Goal: Navigation & Orientation: Find specific page/section

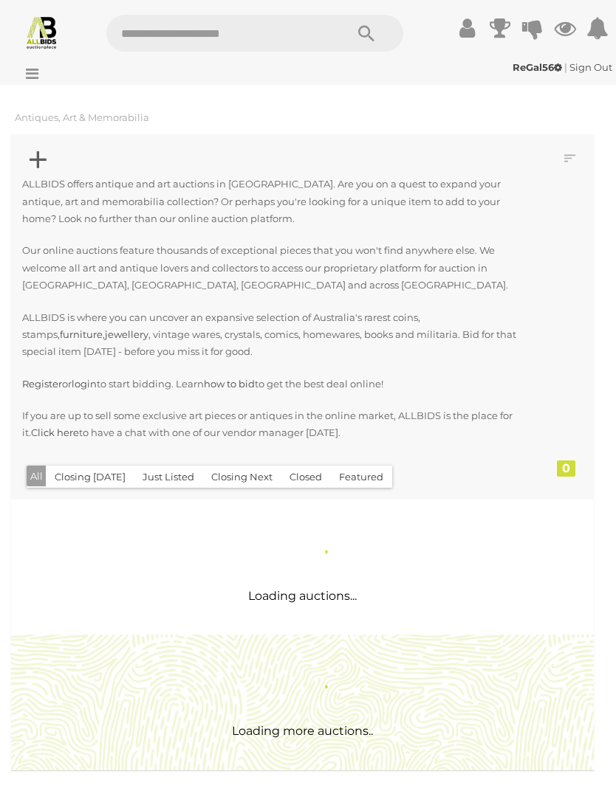
scroll to position [1442, 0]
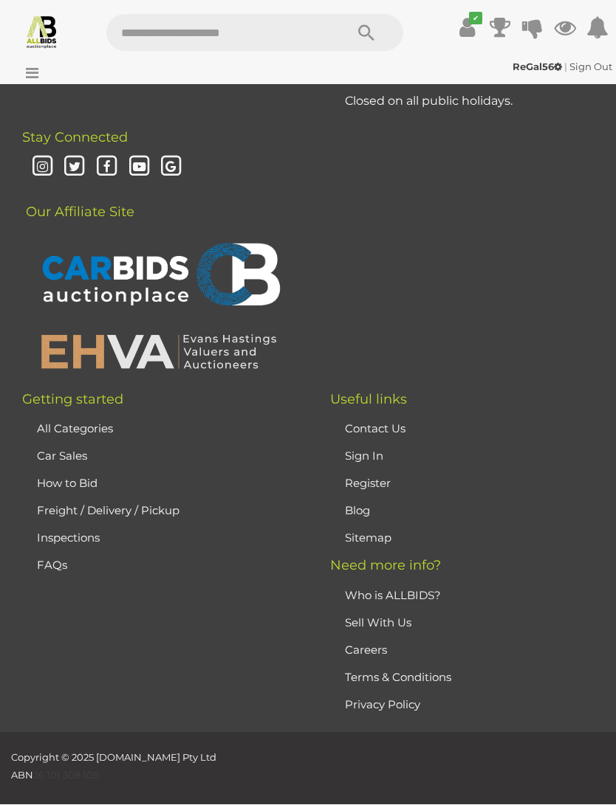
click at [29, 75] on icon at bounding box center [28, 73] width 20 height 15
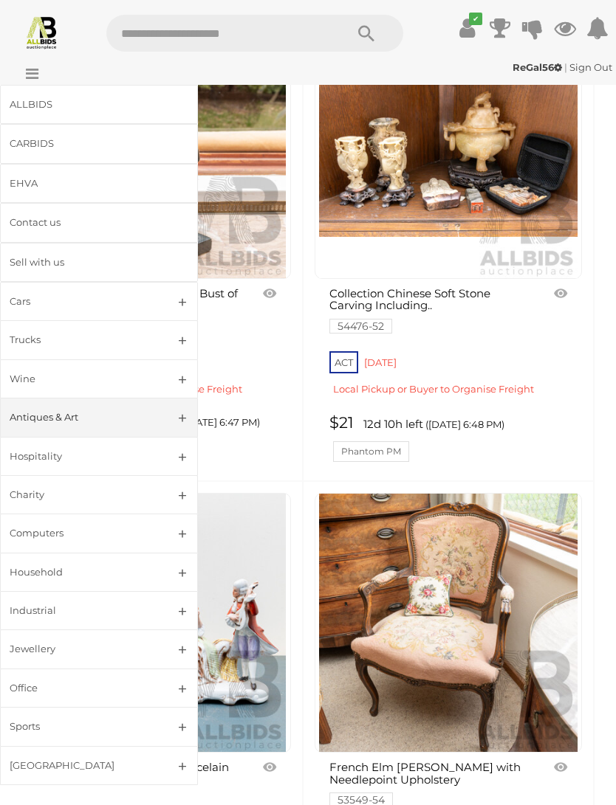
click at [80, 418] on div "Antiques & Art" at bounding box center [81, 417] width 143 height 17
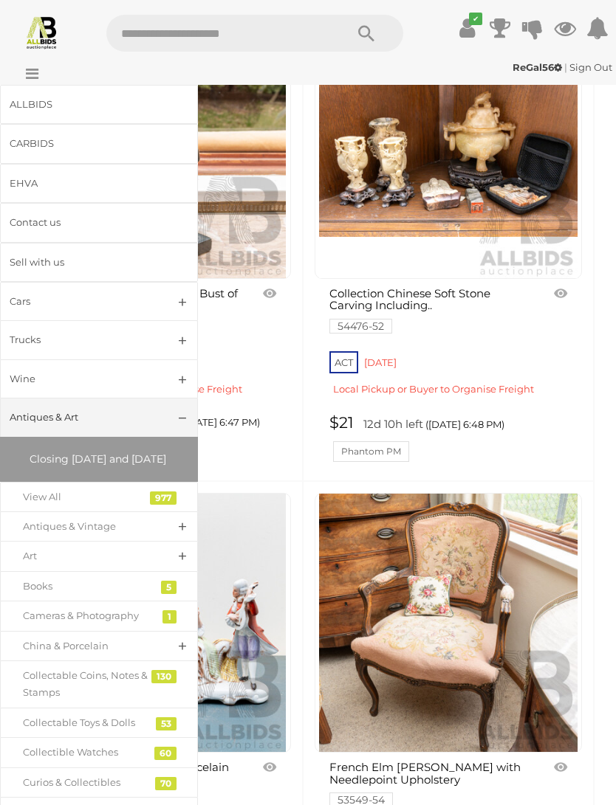
click at [122, 506] on div "View All" at bounding box center [88, 497] width 130 height 17
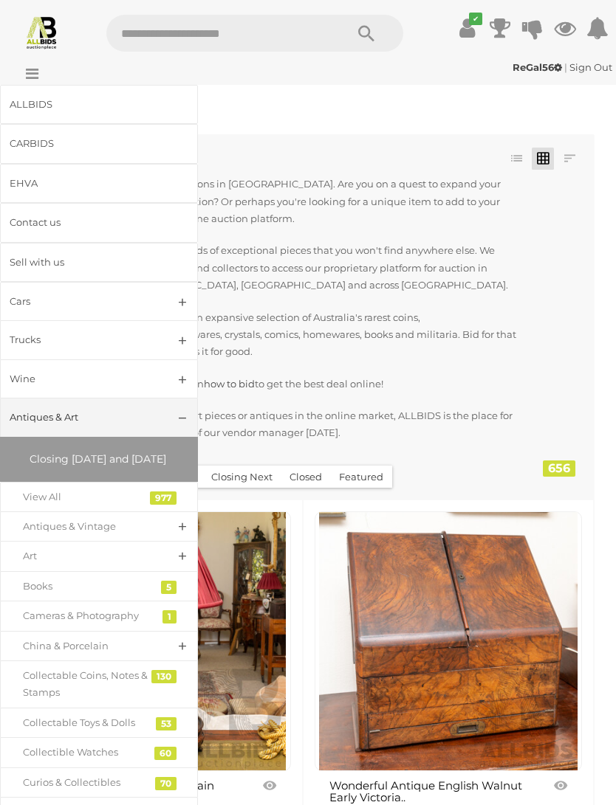
click at [578, 159] on link at bounding box center [569, 159] width 22 height 22
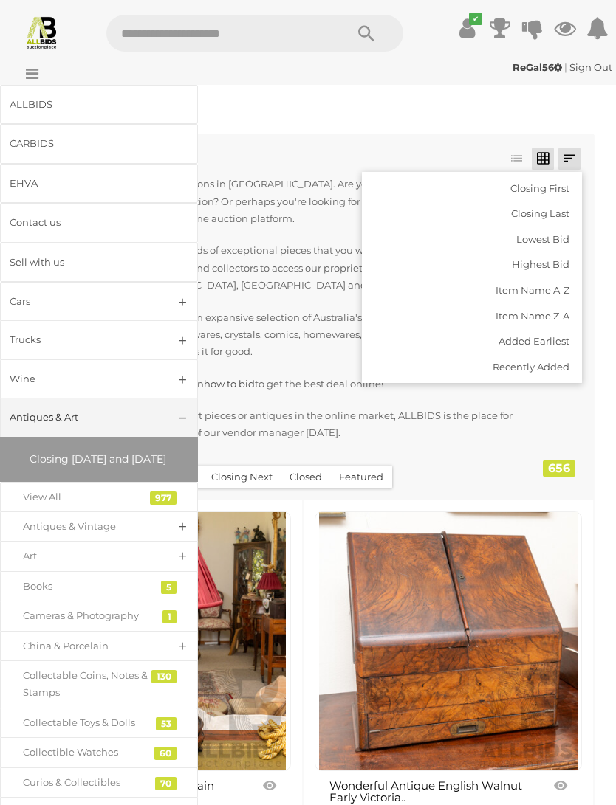
click at [554, 360] on link "Recently Added" at bounding box center [472, 367] width 220 height 26
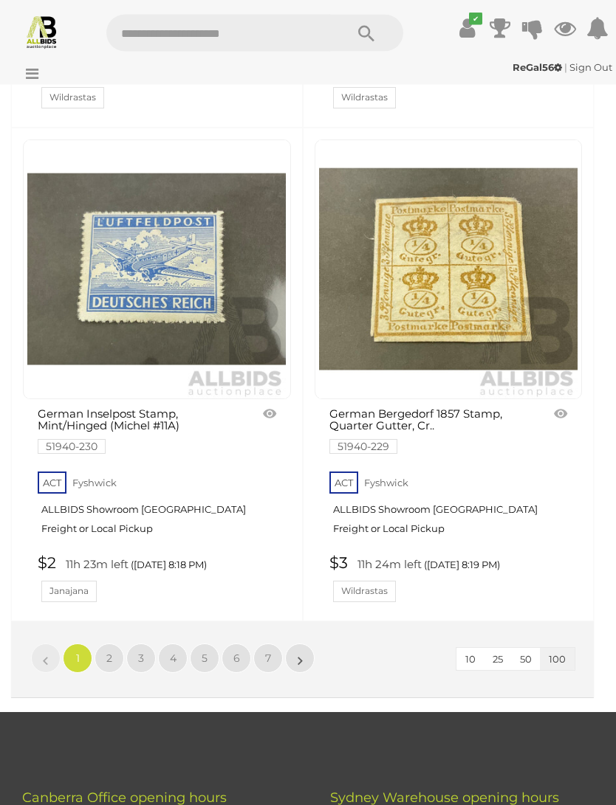
scroll to position [24603, 0]
click at [114, 644] on link "2" at bounding box center [109, 659] width 30 height 30
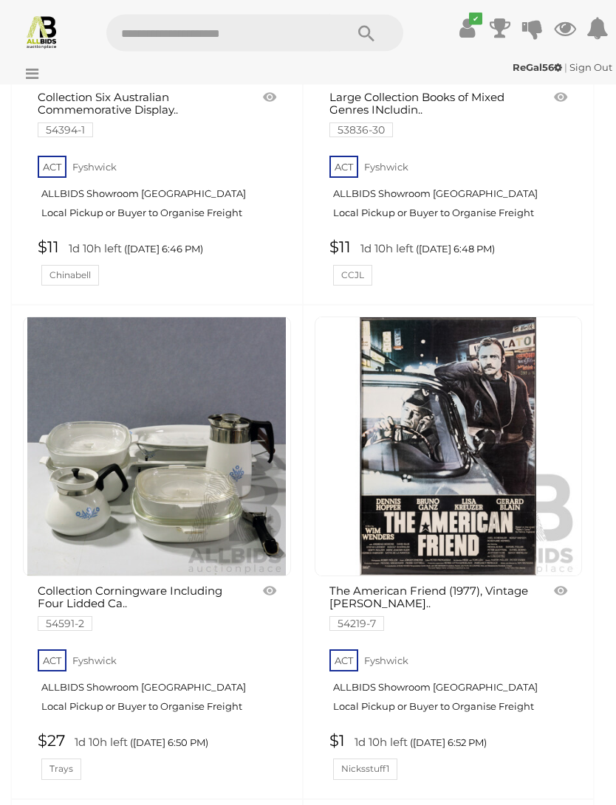
scroll to position [10088, 0]
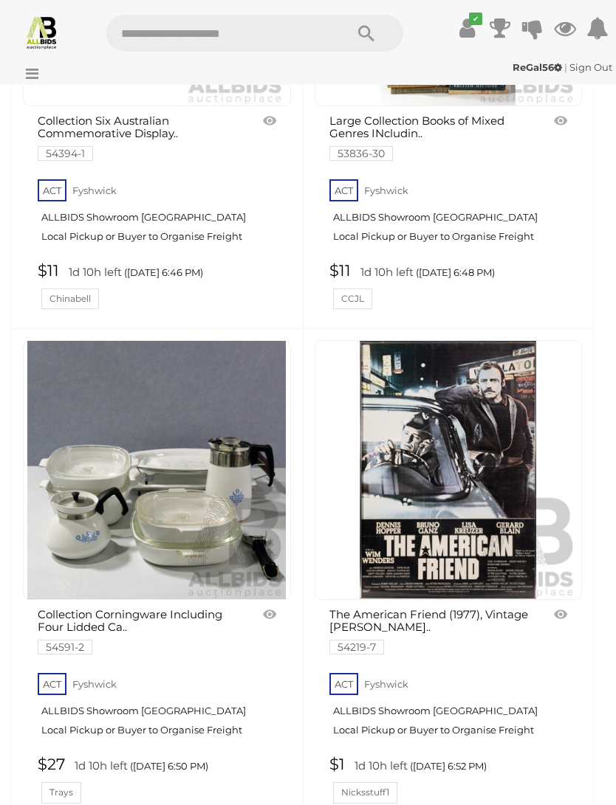
click at [30, 76] on icon at bounding box center [28, 73] width 20 height 15
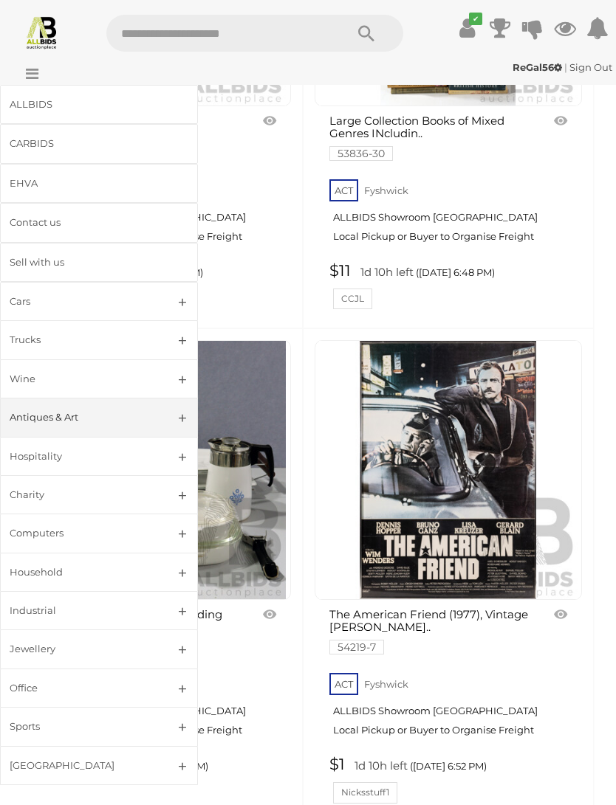
click at [82, 569] on div "Household" at bounding box center [81, 572] width 143 height 17
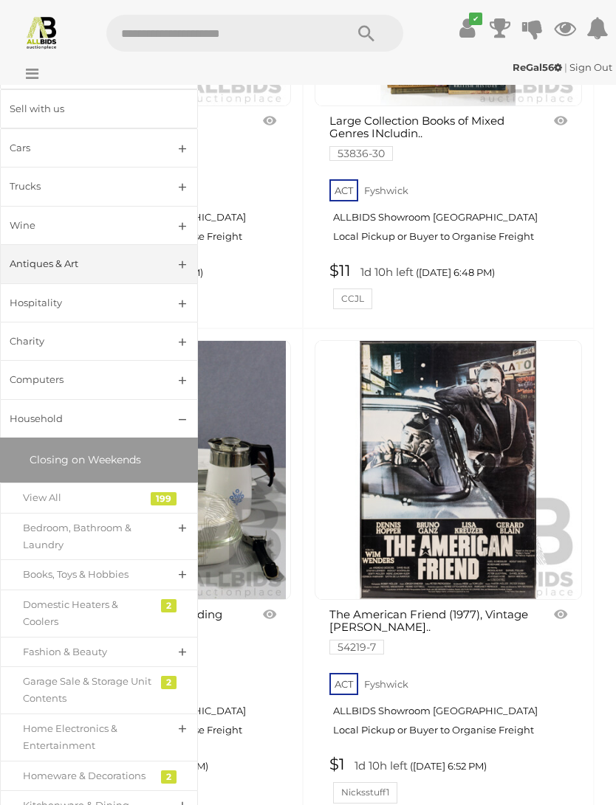
click at [70, 501] on div "View All" at bounding box center [88, 497] width 130 height 17
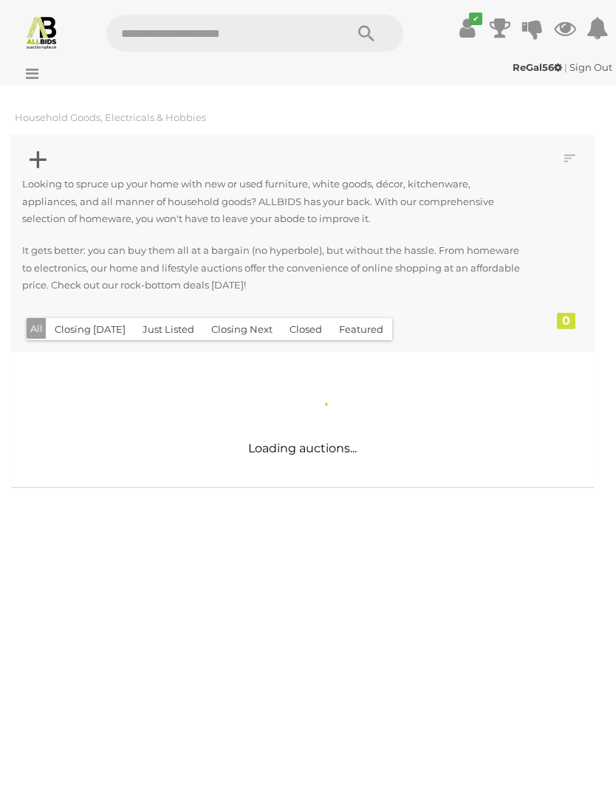
click at [576, 159] on link at bounding box center [569, 159] width 22 height 22
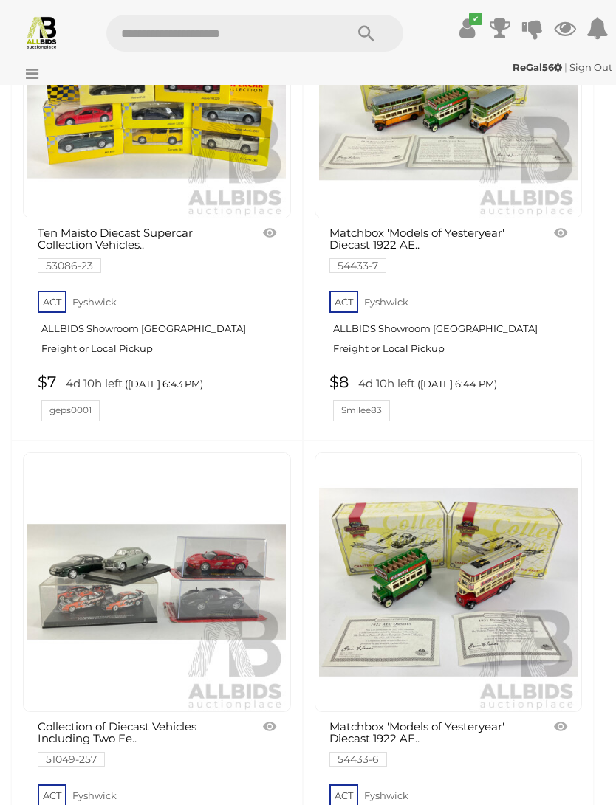
scroll to position [10513, 0]
